Goal: Information Seeking & Learning: Learn about a topic

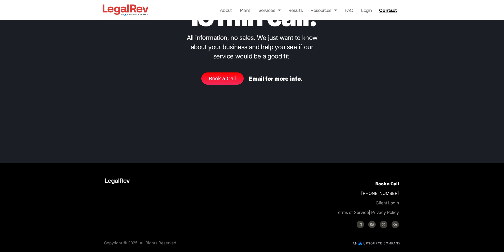
scroll to position [1903, 0]
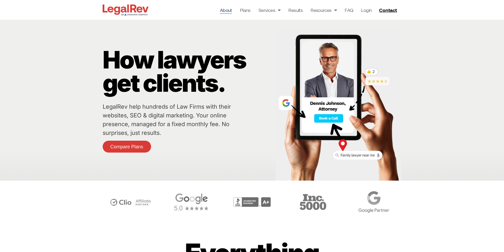
click at [227, 11] on link "About" at bounding box center [226, 9] width 12 height 7
